Goal: Task Accomplishment & Management: Use online tool/utility

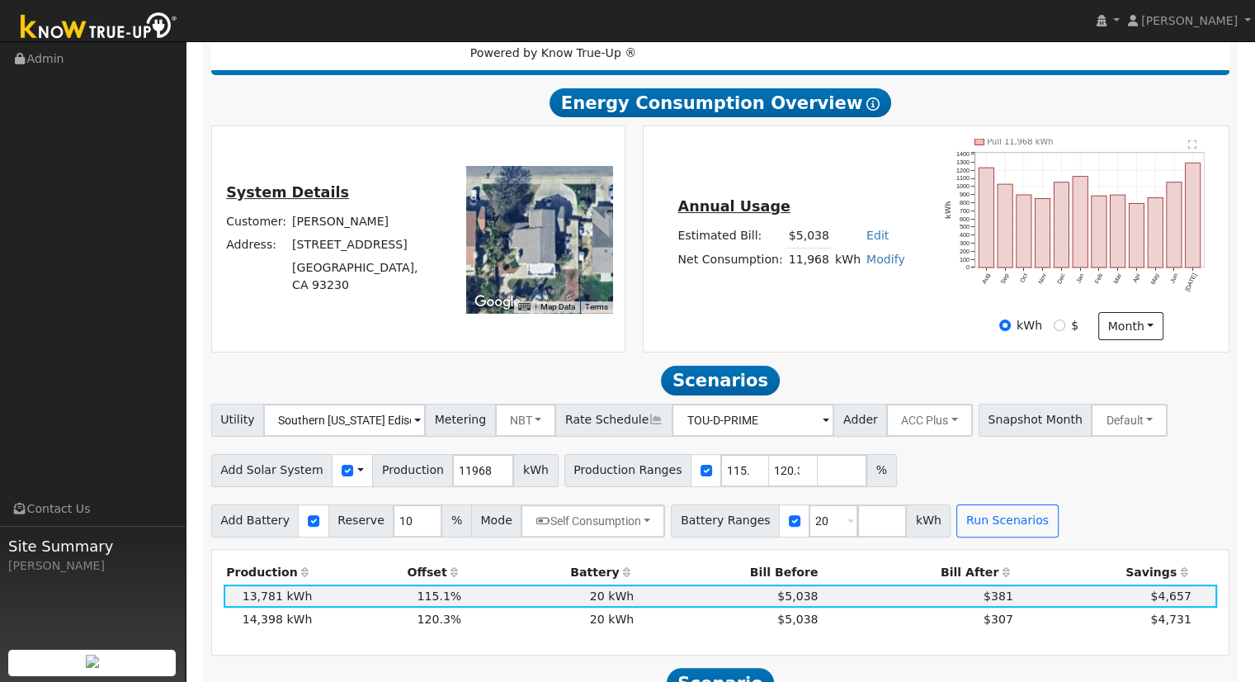
scroll to position [434, 0]
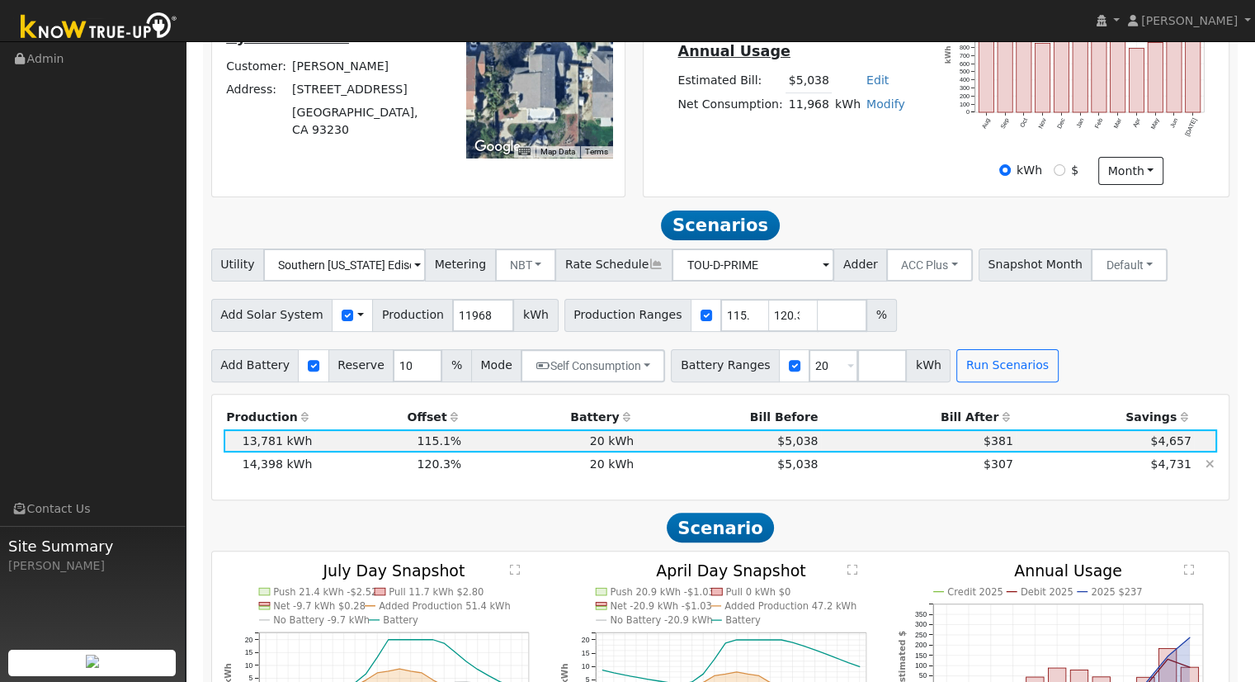
click at [1208, 468] on icon at bounding box center [1210, 464] width 9 height 12
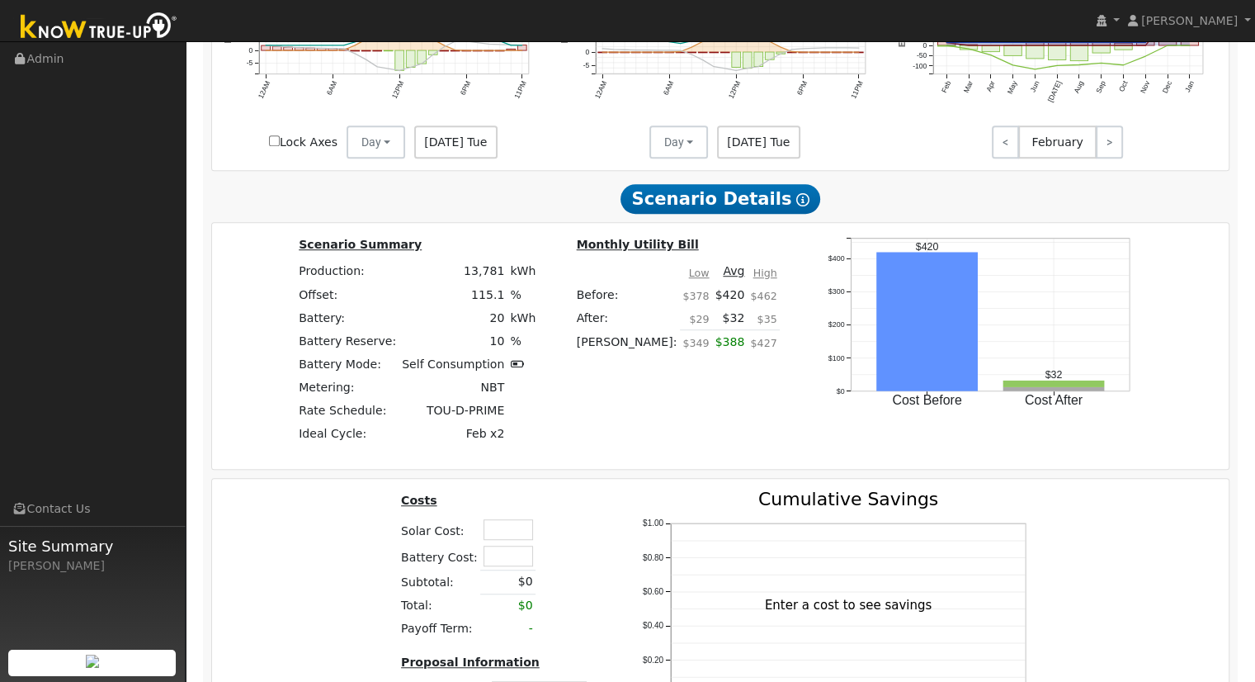
scroll to position [1342, 0]
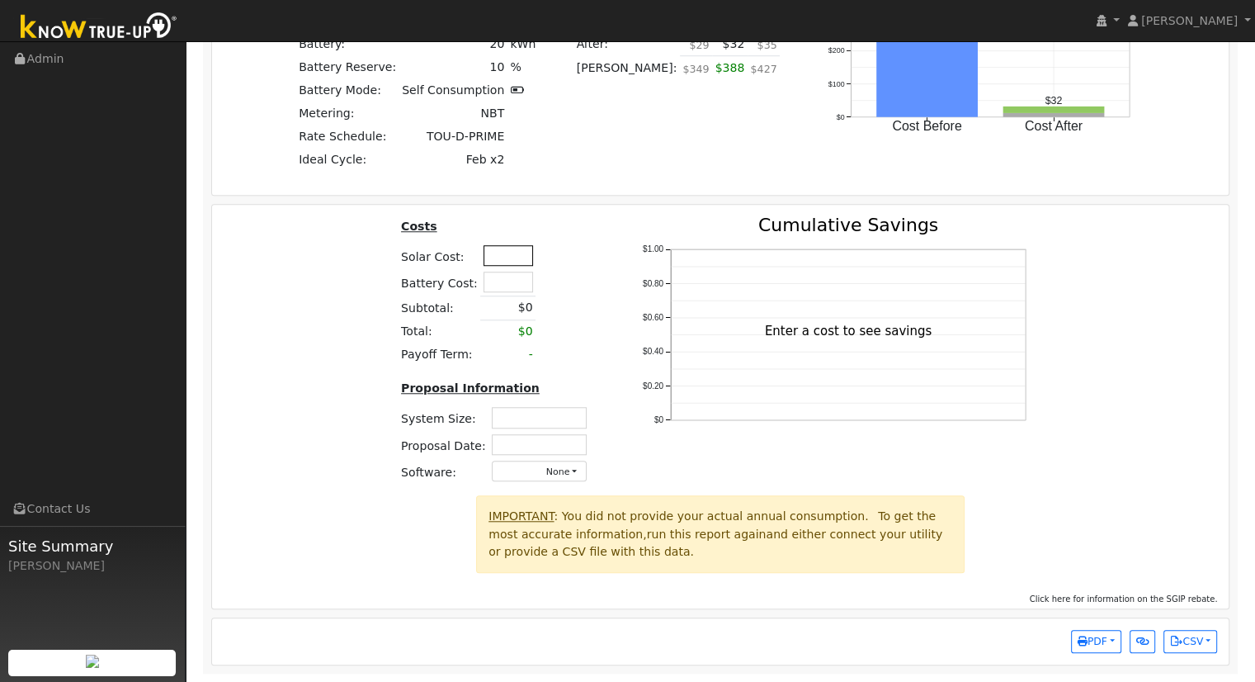
click at [498, 255] on input "text" at bounding box center [509, 255] width 50 height 21
type input "$48,650"
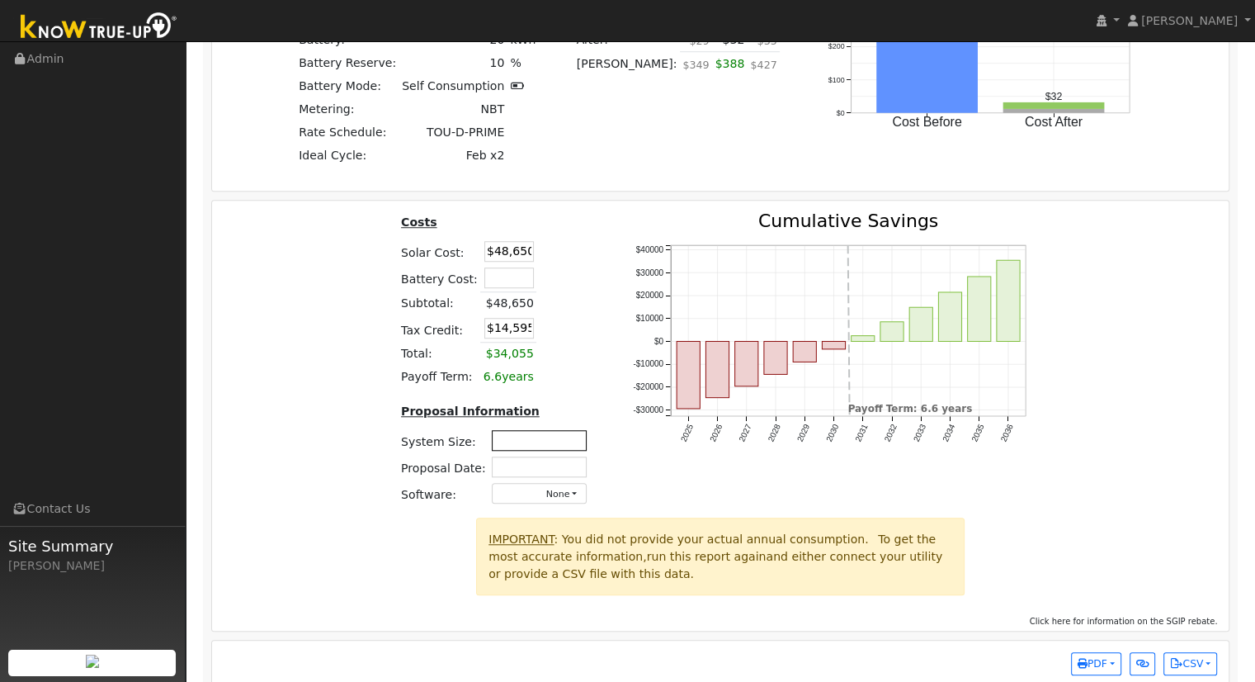
click at [560, 446] on input "text" at bounding box center [539, 440] width 95 height 21
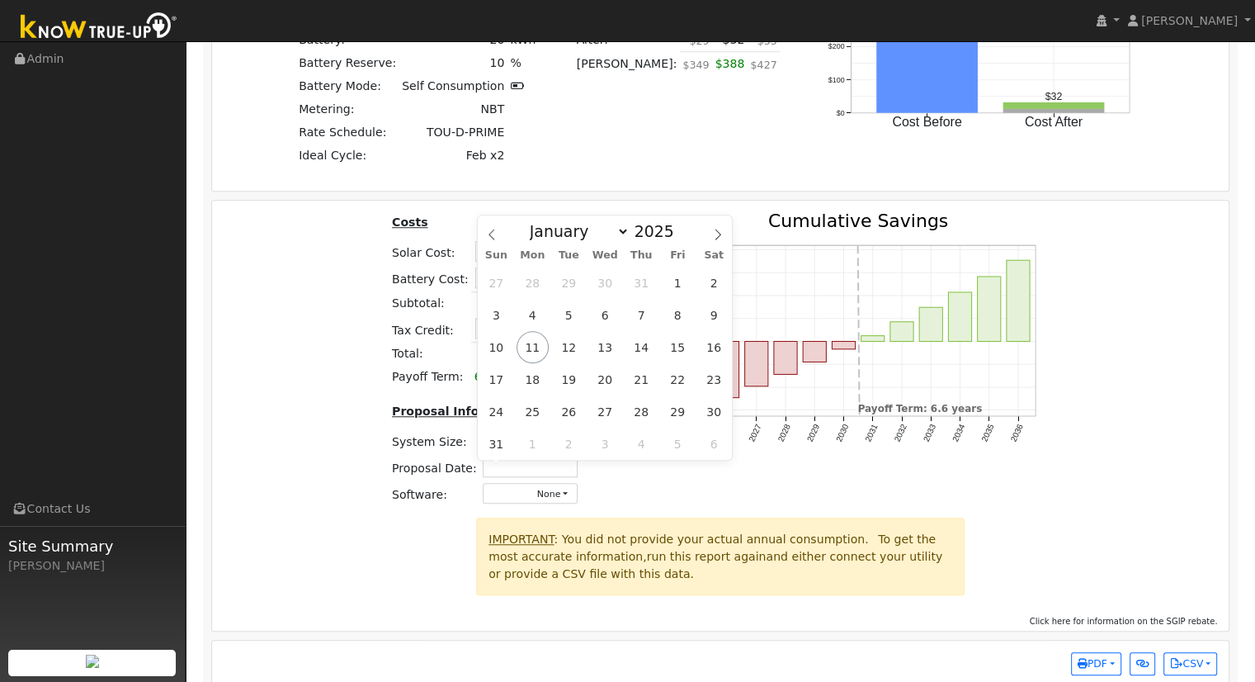
click at [338, 437] on div "Costs Solar Cost: $48,650 Battery Cost: Subtotal: $48,650 Tax Credit: $14,595 T…" at bounding box center [720, 364] width 1029 height 305
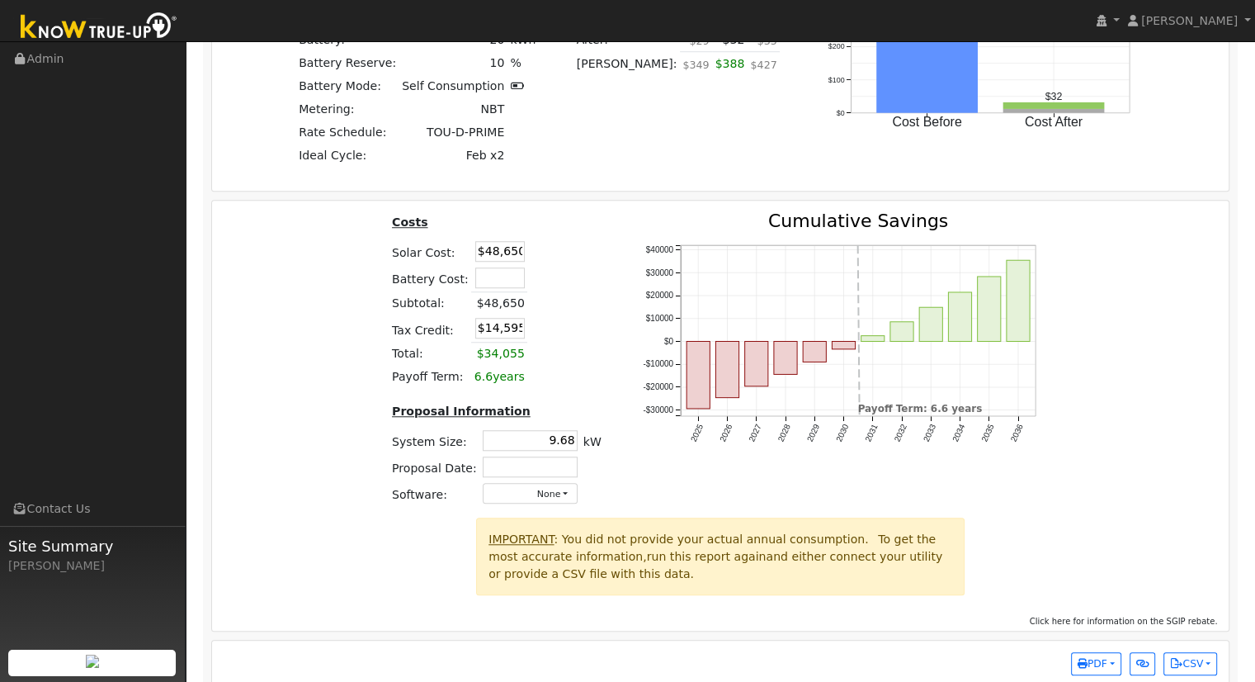
drag, startPoint x: 566, startPoint y: 446, endPoint x: 574, endPoint y: 433, distance: 14.9
click at [567, 445] on input "9.68" at bounding box center [530, 440] width 95 height 21
type input "9.89"
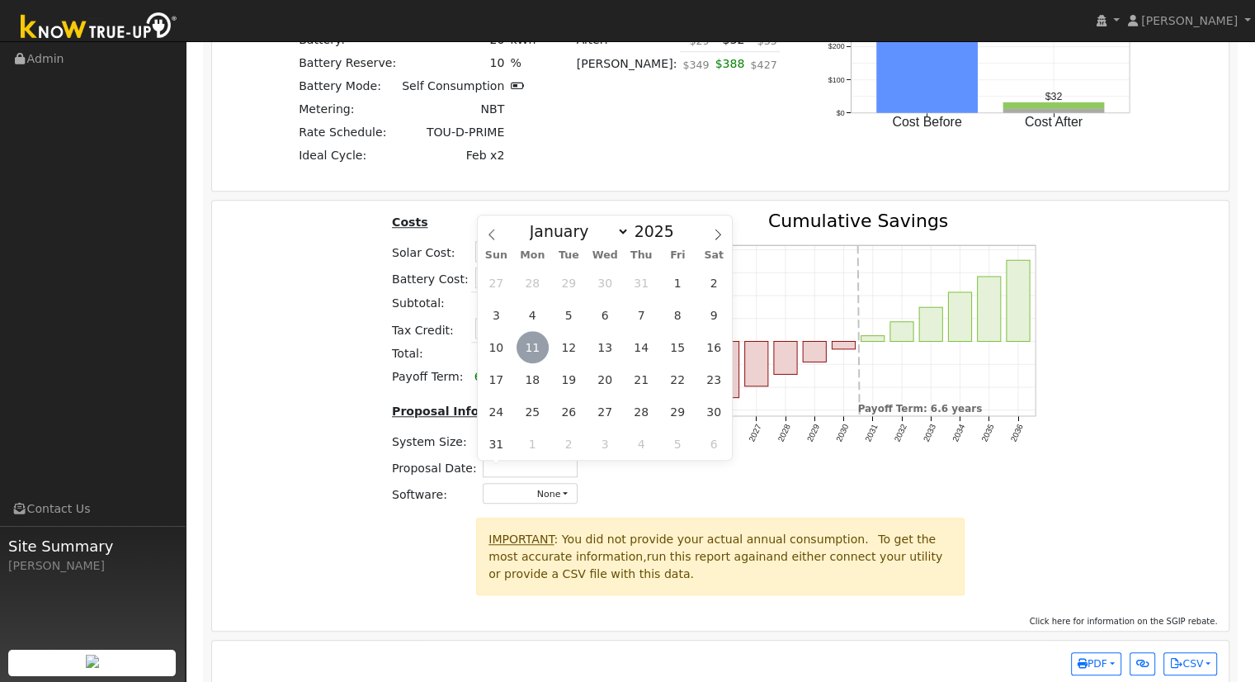
click at [541, 341] on span "11" at bounding box center [533, 347] width 32 height 32
type input "08/11/2025"
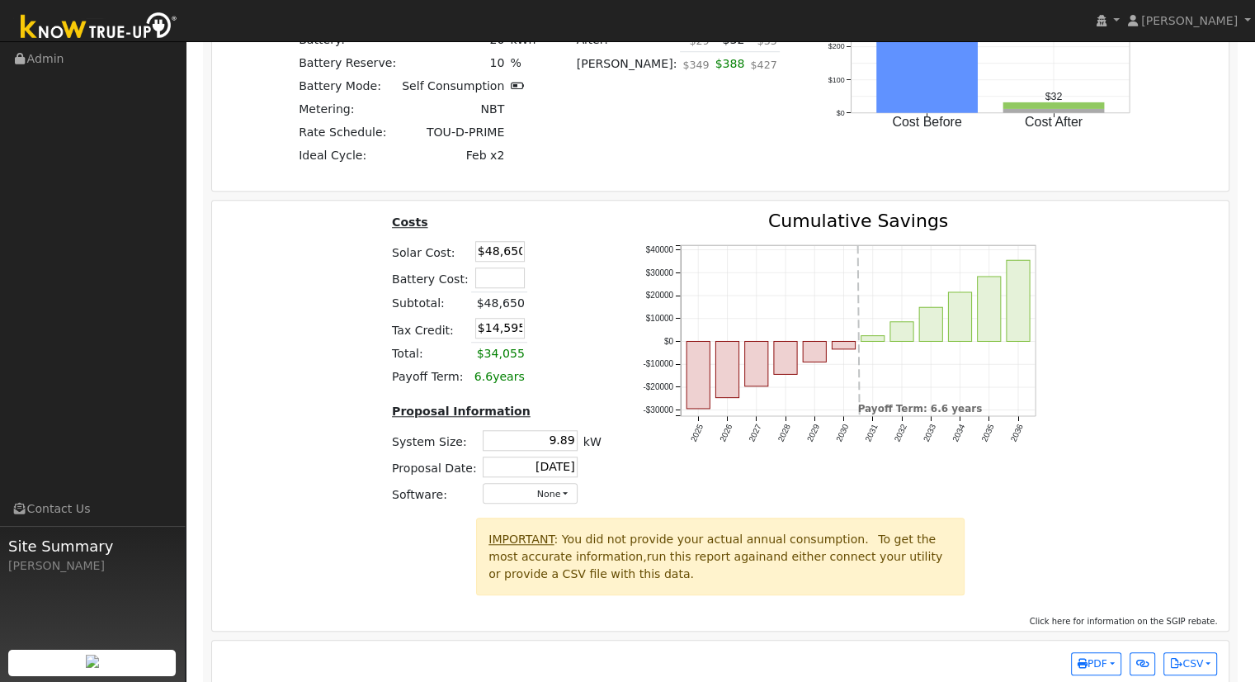
click at [1107, 427] on div "Costs Solar Cost: $48,650 Battery Cost: Subtotal: $48,650 Tax Credit: $14,595 T…" at bounding box center [720, 364] width 1029 height 305
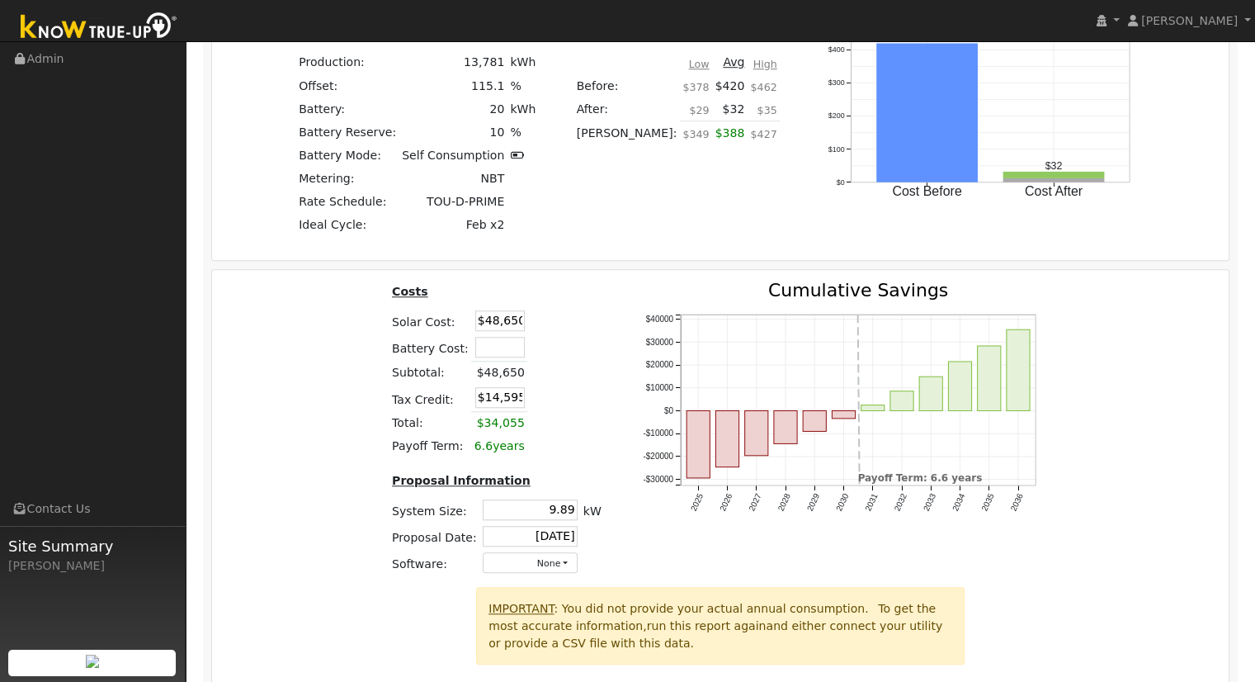
scroll to position [1367, 0]
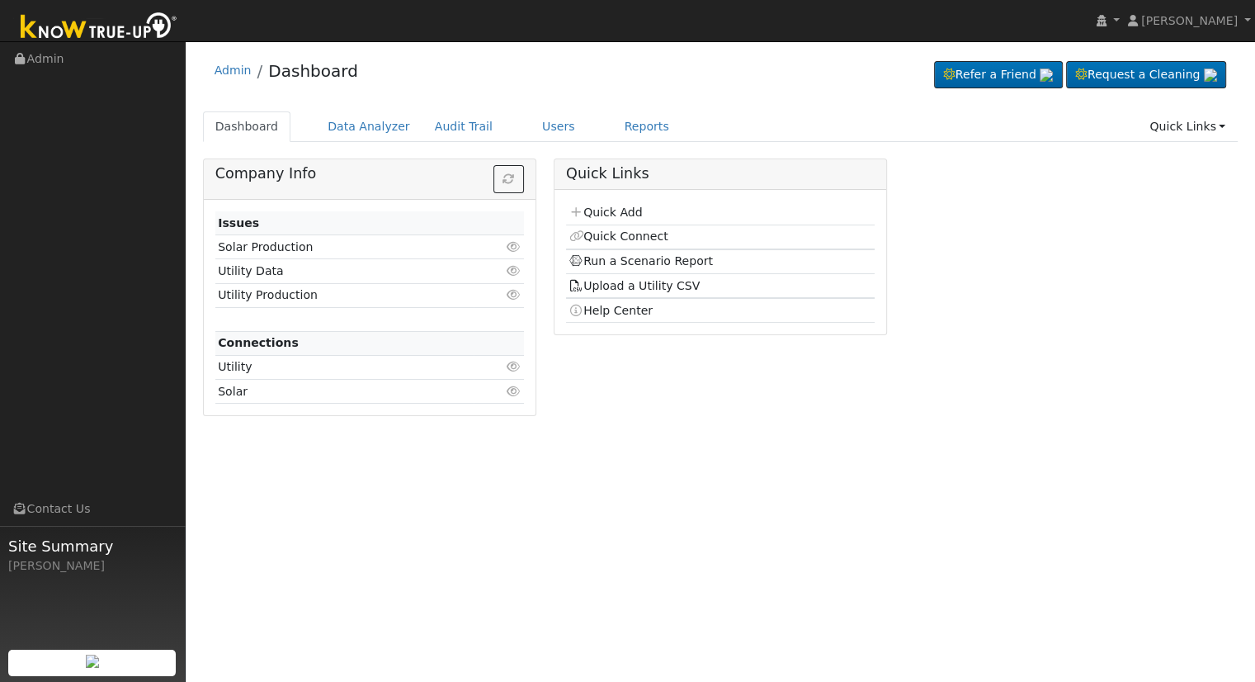
click at [535, 84] on div "Admin Dashboard Refer a Friend Request a Cleaning" at bounding box center [721, 75] width 1036 height 50
click at [537, 126] on link "Users" at bounding box center [559, 126] width 58 height 31
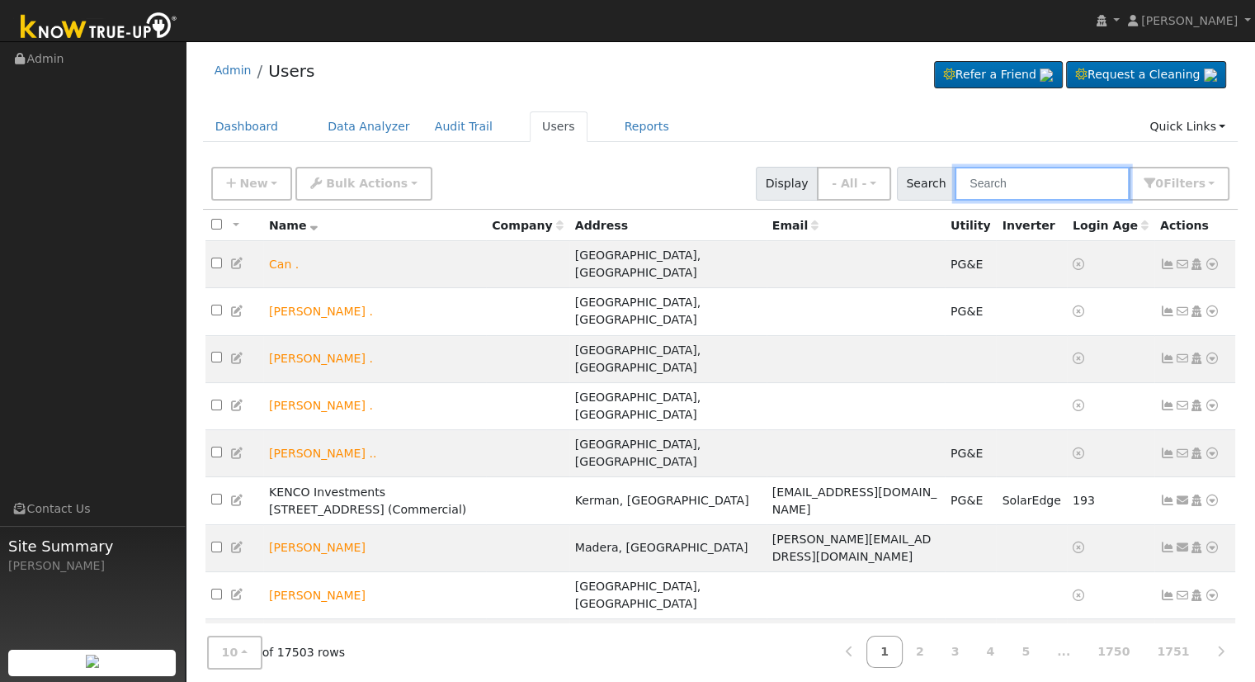
click at [1035, 189] on input "text" at bounding box center [1042, 184] width 175 height 34
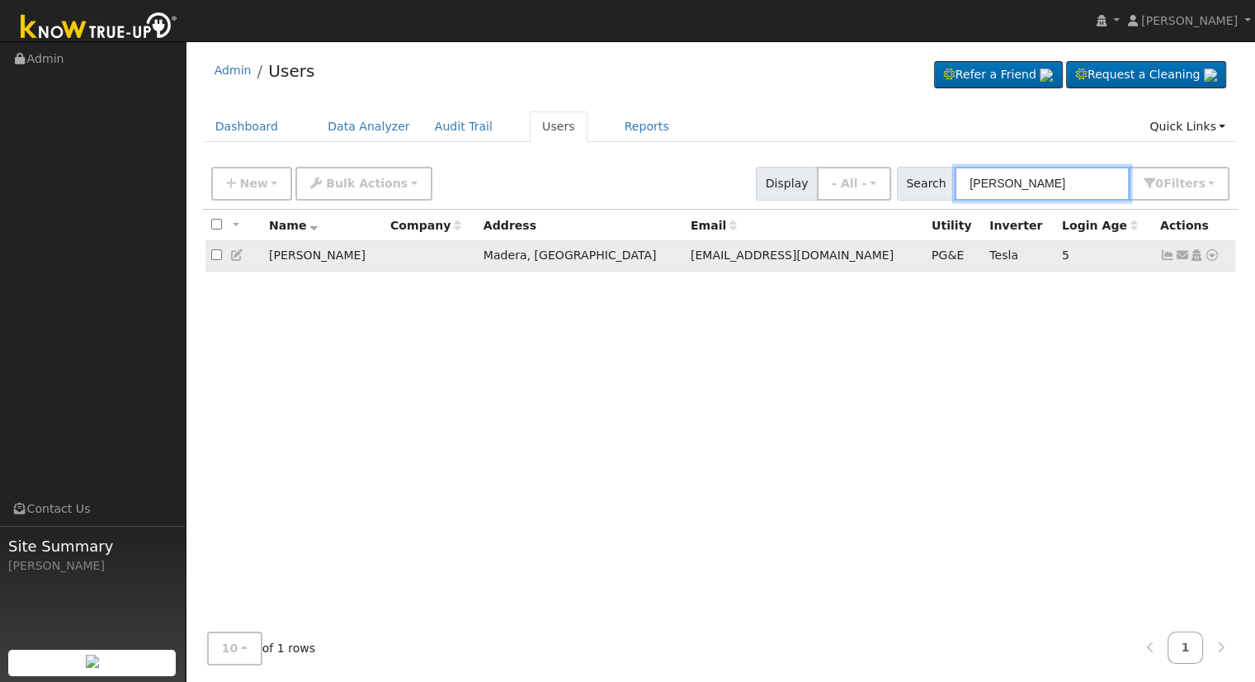
type input "veronica fox"
click at [1213, 255] on icon at bounding box center [1212, 255] width 15 height 12
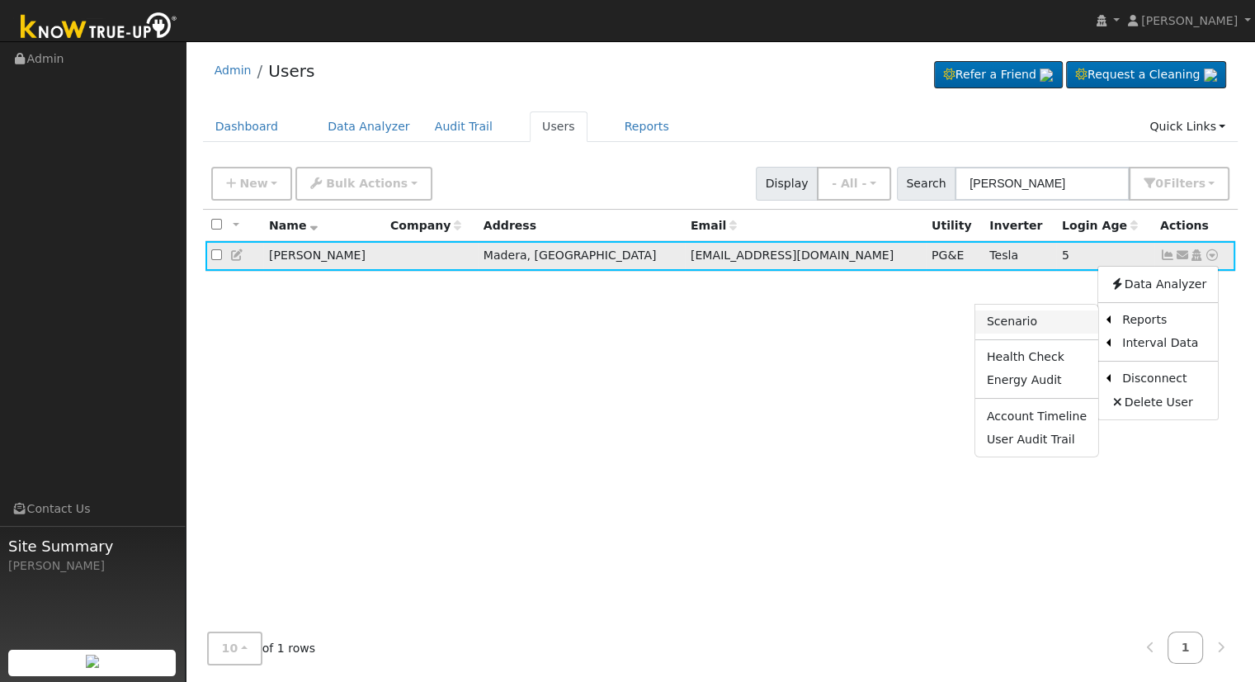
click at [1036, 319] on link "Scenario" at bounding box center [1036, 321] width 123 height 23
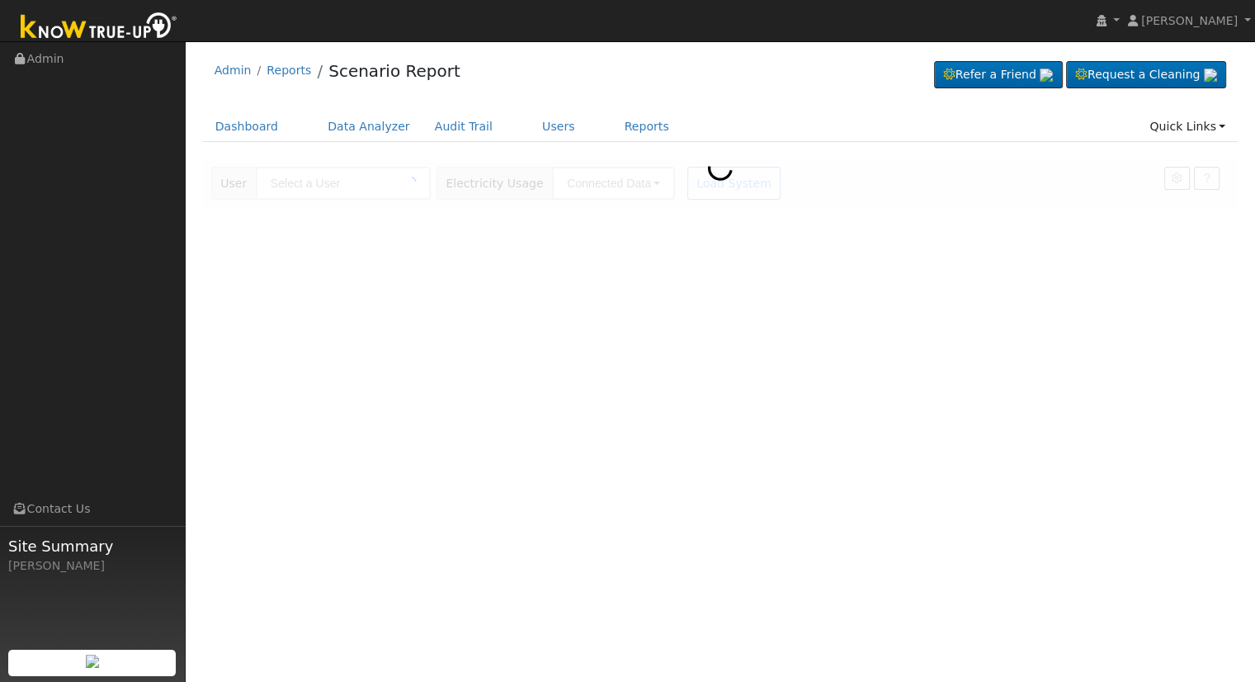
type input "[PERSON_NAME]"
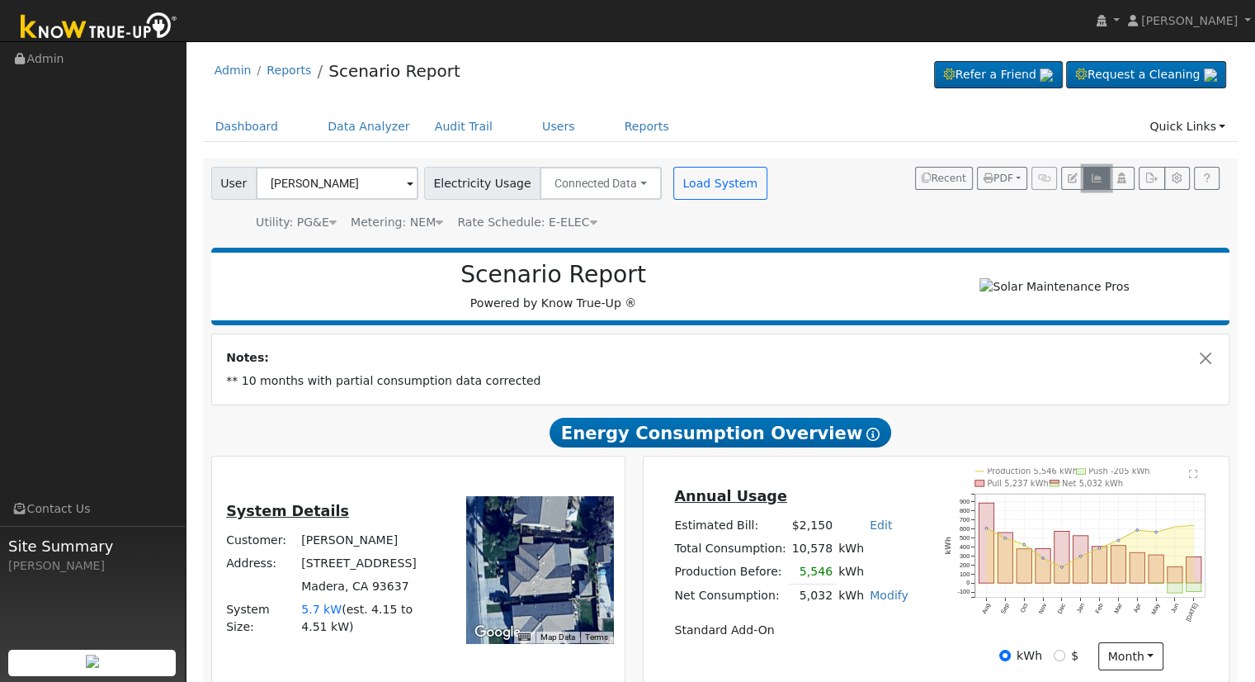
click at [1093, 177] on icon "button" at bounding box center [1096, 178] width 12 height 10
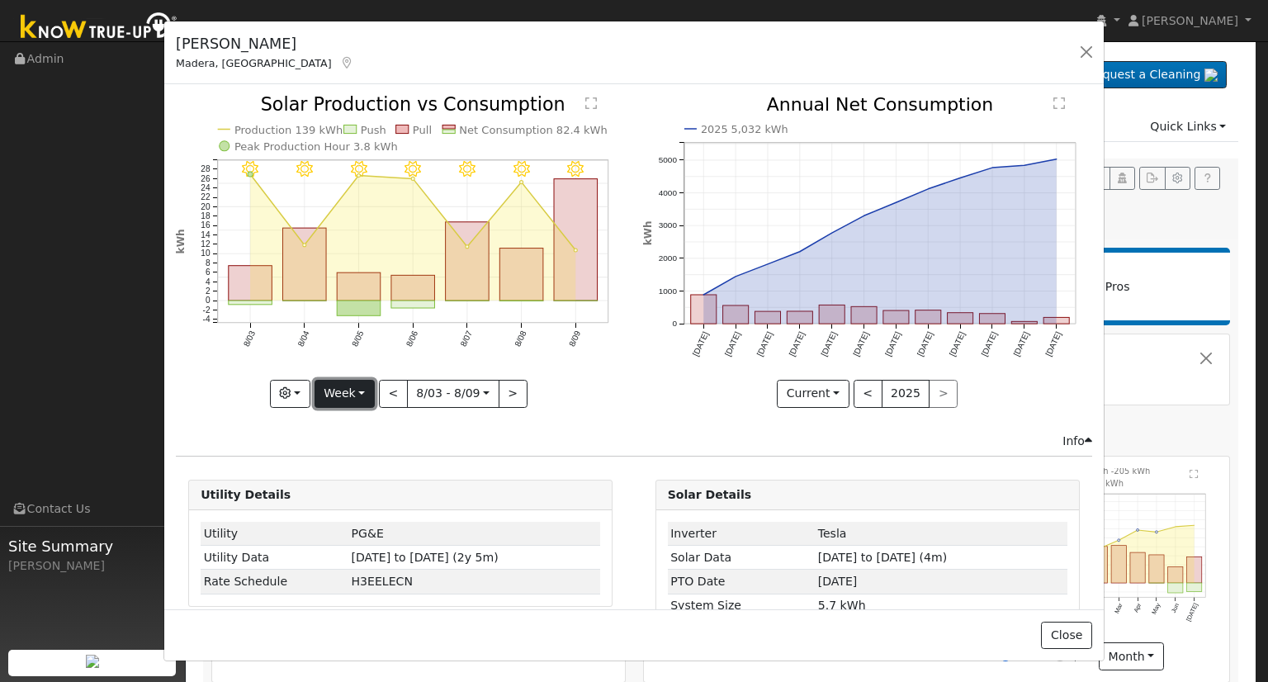
click at [345, 387] on button "Week" at bounding box center [344, 394] width 60 height 28
click at [622, 410] on div "8/09 - Clear 8/08 - Clear 8/07 - Clear 8/06 - Clear 8/05 - Clear 8/04 - Clear 8…" at bounding box center [401, 264] width 466 height 336
click at [605, 388] on icon "8/09 - Clear 8/08 - Clear 8/07 - Clear 8/06 - Clear 8/05 - Clear 8/04 - Clear 8…" at bounding box center [400, 250] width 449 height 309
click at [1083, 45] on button "button" at bounding box center [1085, 51] width 23 height 23
